Goal: Information Seeking & Learning: Learn about a topic

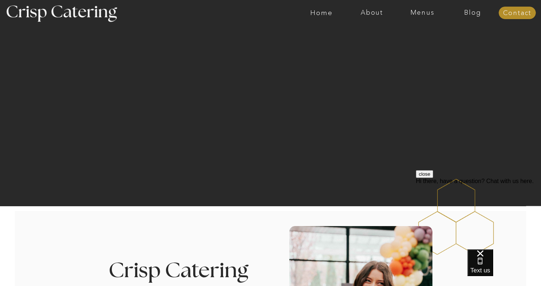
scroll to position [24, 0]
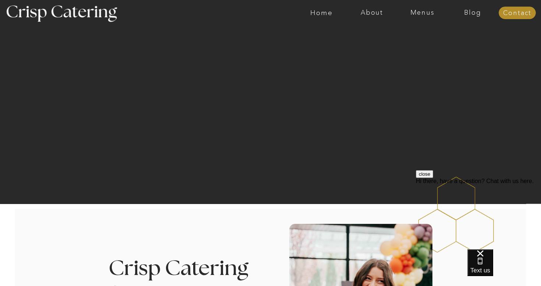
click at [522, 185] on div "close Hi there, have a question? Chat with us here." at bounding box center [478, 177] width 125 height 14
click at [432, 18] on div at bounding box center [299, 13] width 1166 height 26
click at [430, 12] on nav "Menus" at bounding box center [422, 12] width 50 height 7
click at [420, 40] on nav "Winter (Sep-Feb)" at bounding box center [421, 43] width 60 height 7
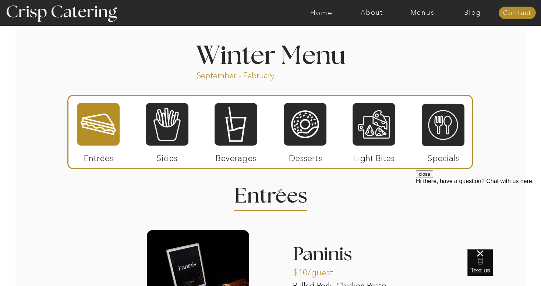
scroll to position [800, 0]
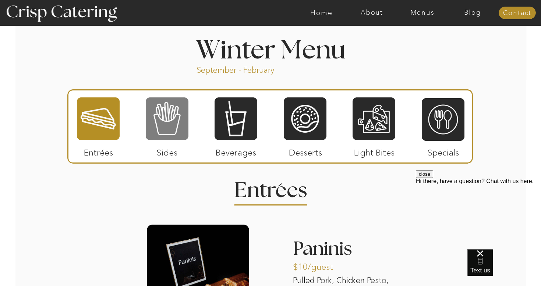
click at [185, 125] on div at bounding box center [167, 119] width 43 height 44
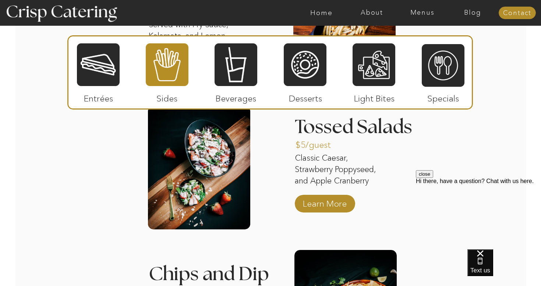
scroll to position [1066, 0]
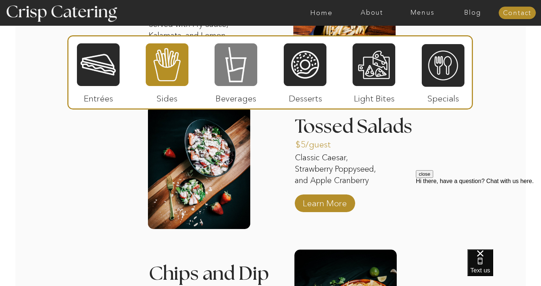
click at [233, 74] on div at bounding box center [235, 65] width 43 height 44
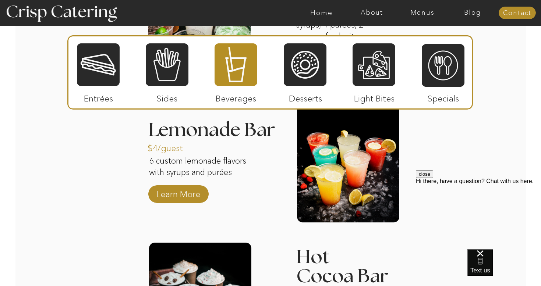
scroll to position [1074, 0]
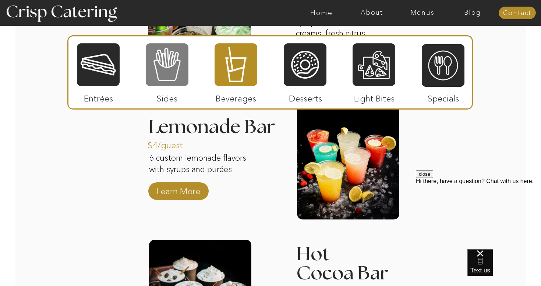
click at [178, 75] on div at bounding box center [167, 65] width 43 height 44
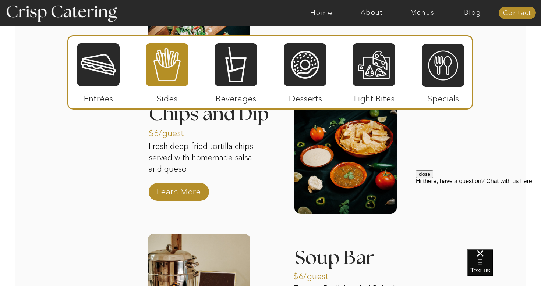
scroll to position [1190, 0]
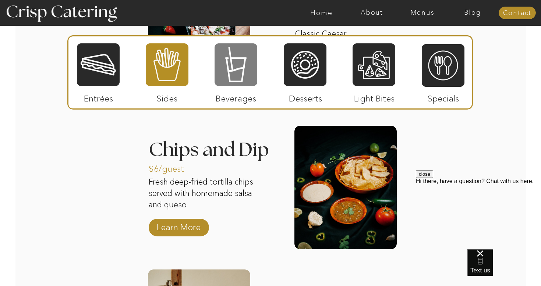
click at [231, 69] on div at bounding box center [235, 65] width 43 height 44
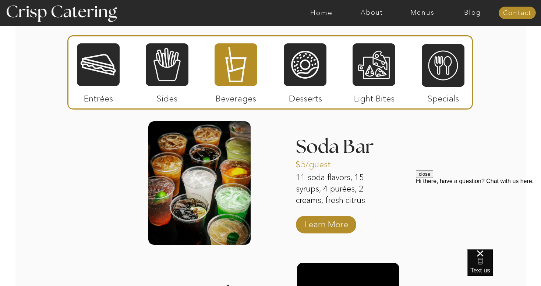
scroll to position [936, 0]
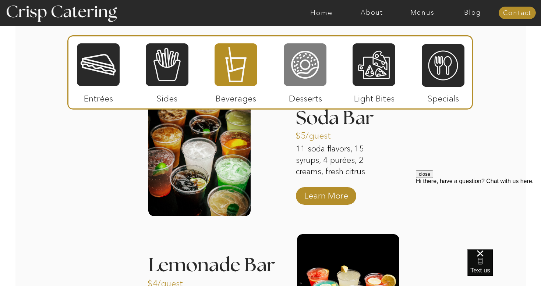
click at [303, 55] on div at bounding box center [305, 65] width 43 height 44
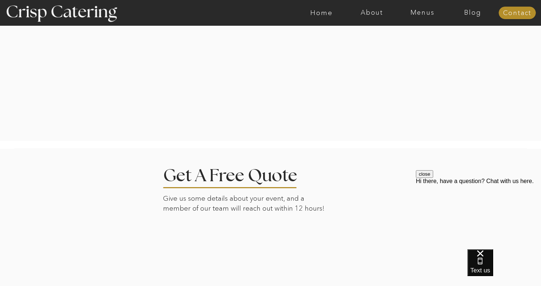
scroll to position [1485, 0]
